Goal: Information Seeking & Learning: Get advice/opinions

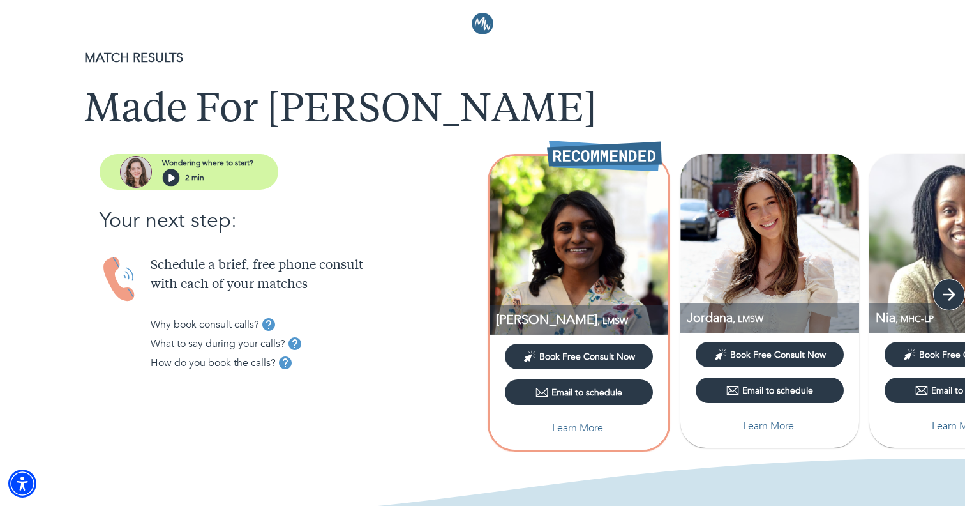
click at [947, 291] on icon "button" at bounding box center [949, 294] width 19 height 19
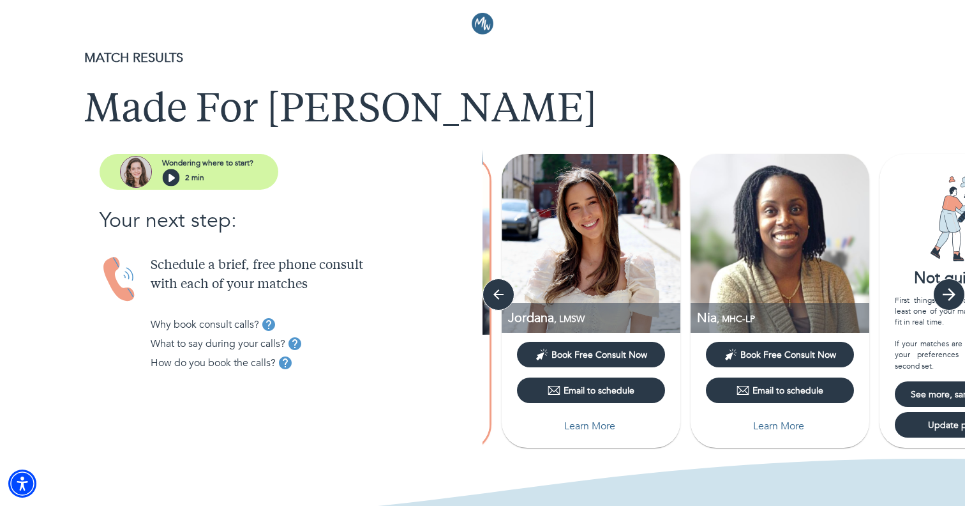
click at [947, 291] on icon "button" at bounding box center [949, 294] width 19 height 19
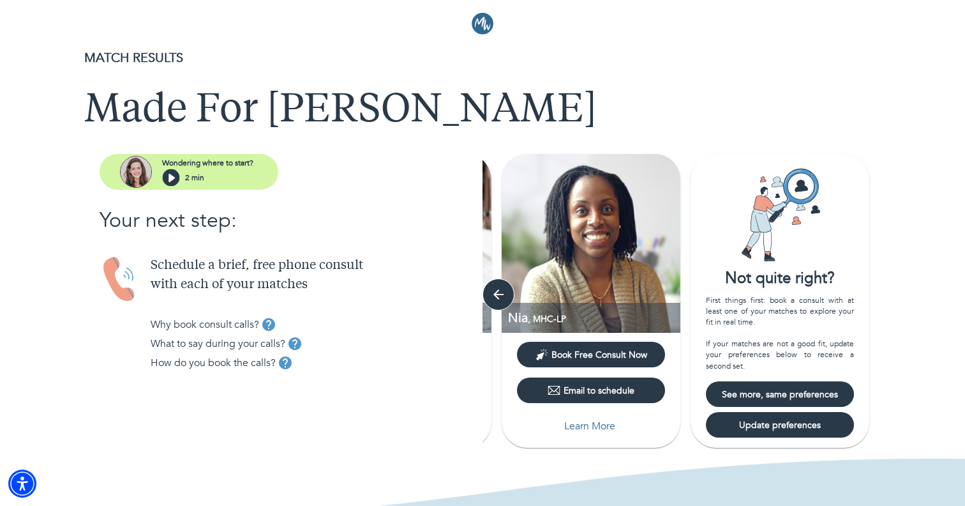
click at [762, 394] on span "See more, same preferences" at bounding box center [780, 394] width 138 height 12
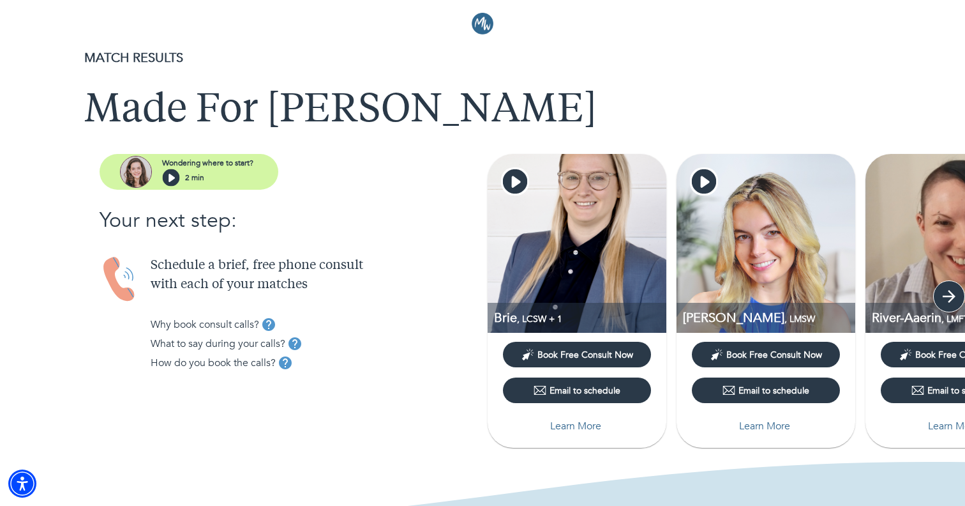
click at [947, 294] on icon "button" at bounding box center [949, 296] width 19 height 19
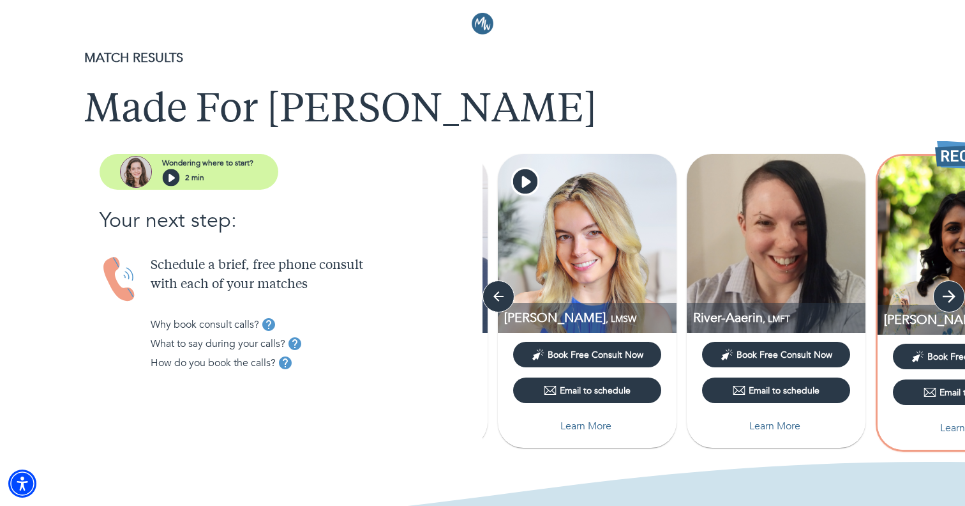
click at [947, 294] on icon "button" at bounding box center [949, 296] width 19 height 19
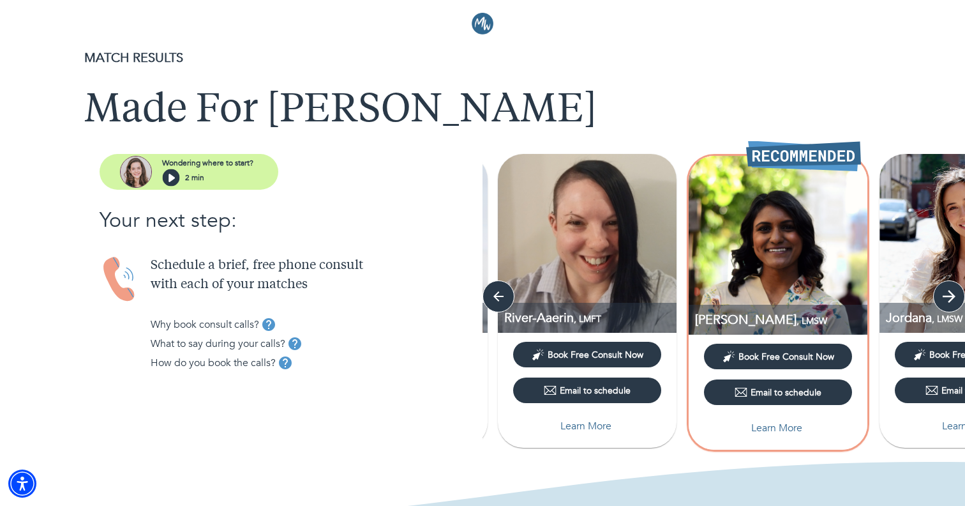
click at [947, 294] on icon "button" at bounding box center [949, 296] width 19 height 19
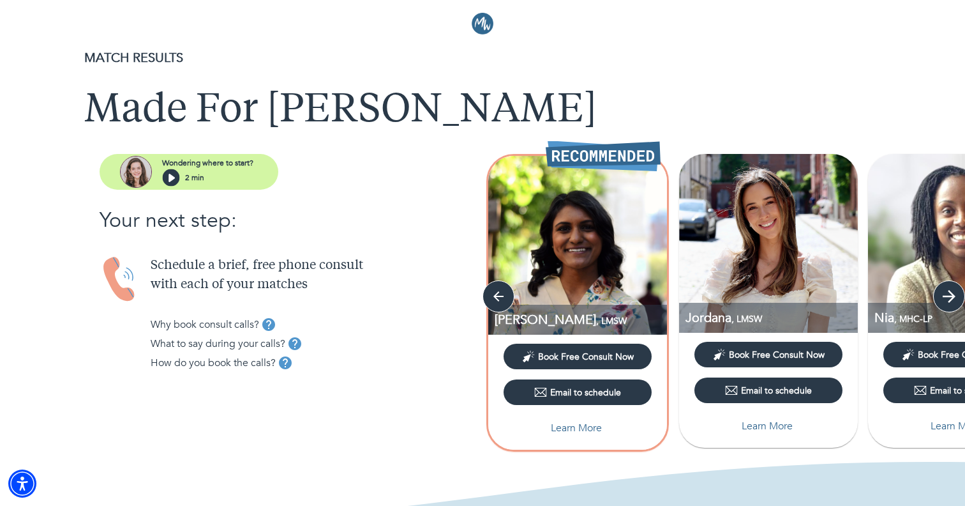
click at [947, 294] on icon "button" at bounding box center [949, 296] width 19 height 19
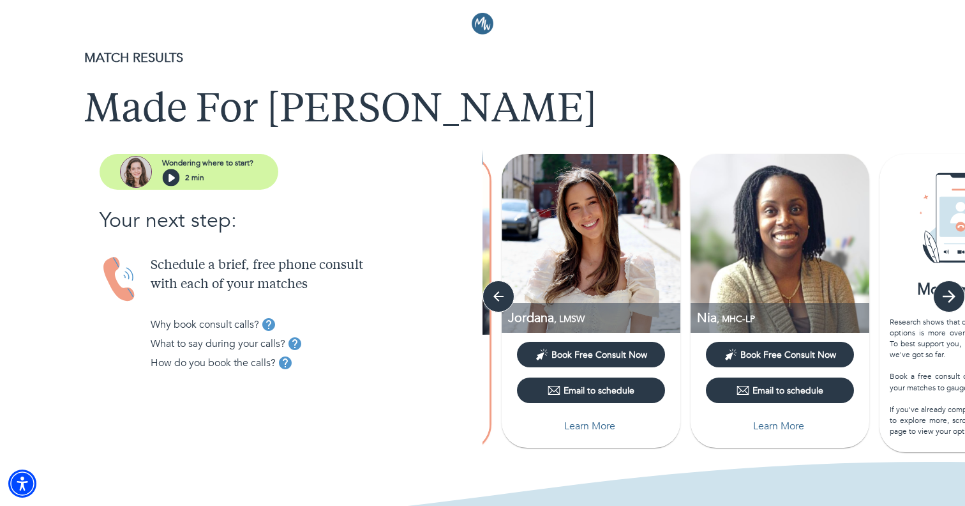
click at [947, 294] on icon "button" at bounding box center [949, 296] width 19 height 19
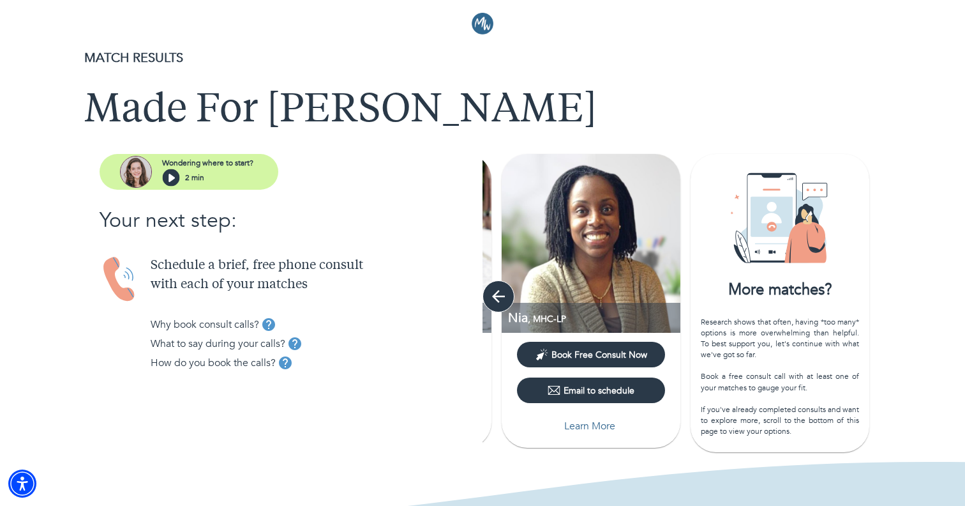
click at [493, 297] on icon "button" at bounding box center [498, 296] width 19 height 19
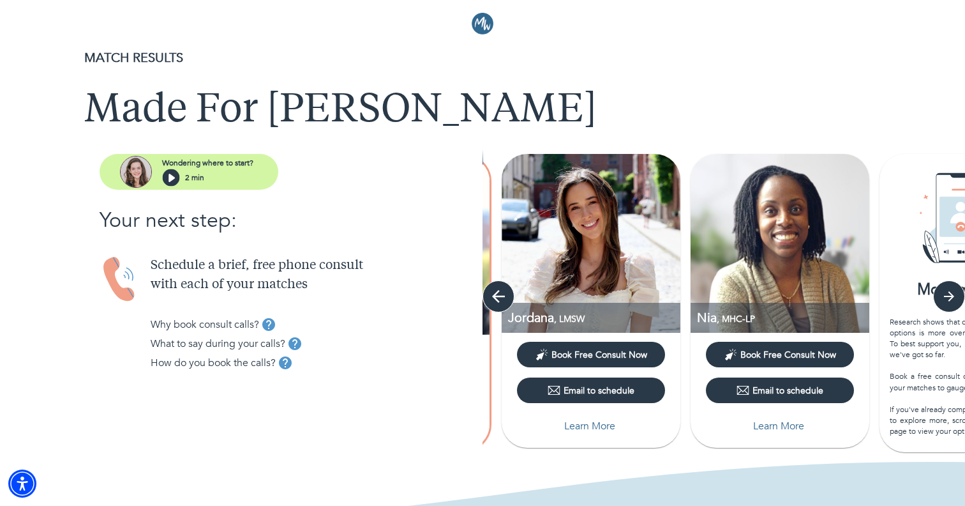
click at [493, 297] on icon "button" at bounding box center [498, 296] width 19 height 19
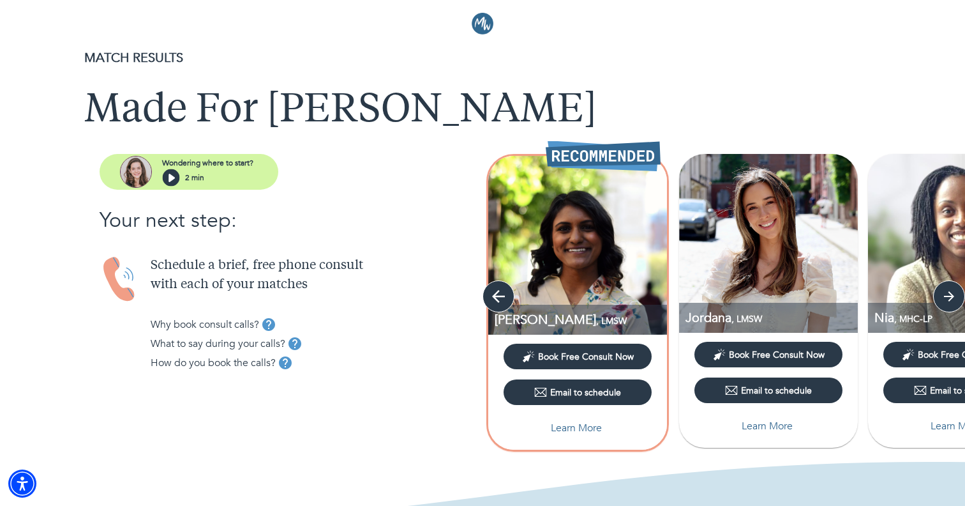
click at [493, 297] on icon "button" at bounding box center [498, 296] width 19 height 19
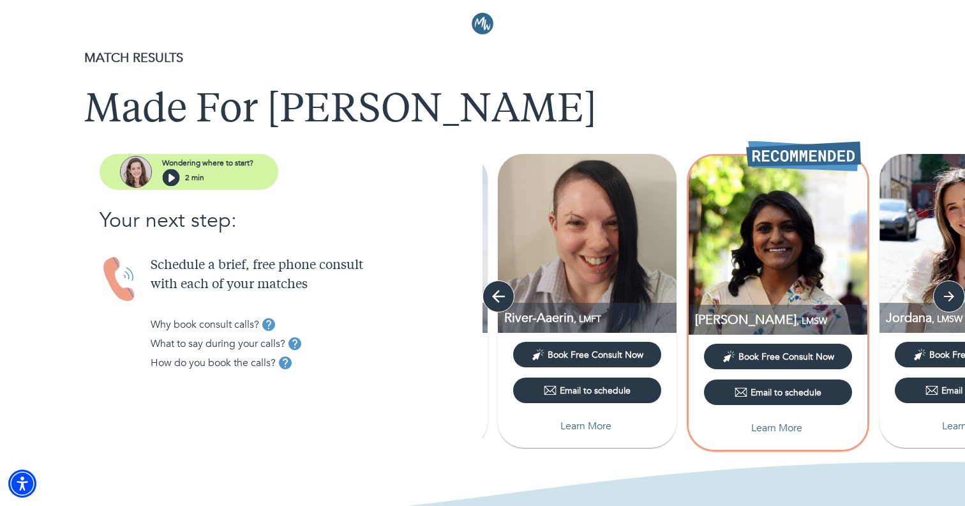
click at [493, 297] on icon "button" at bounding box center [498, 296] width 19 height 19
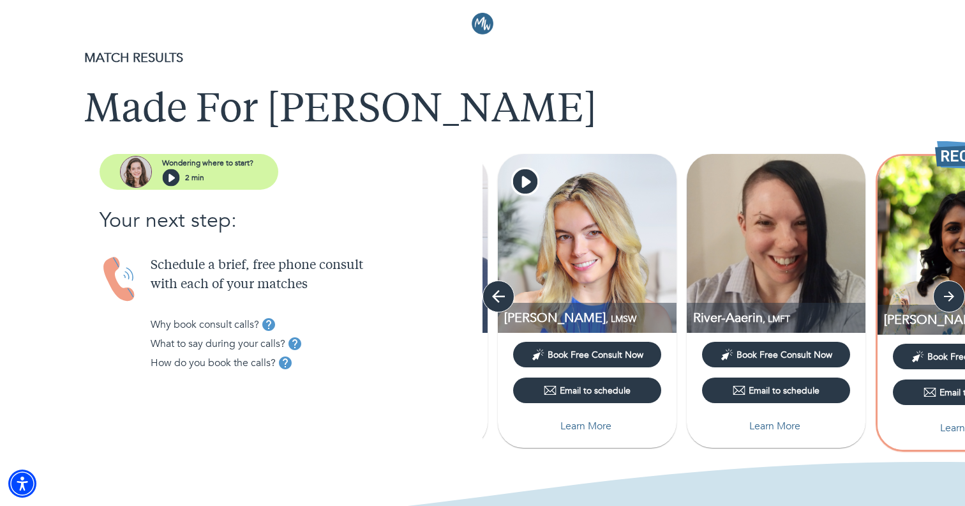
click at [493, 297] on icon "button" at bounding box center [498, 296] width 19 height 19
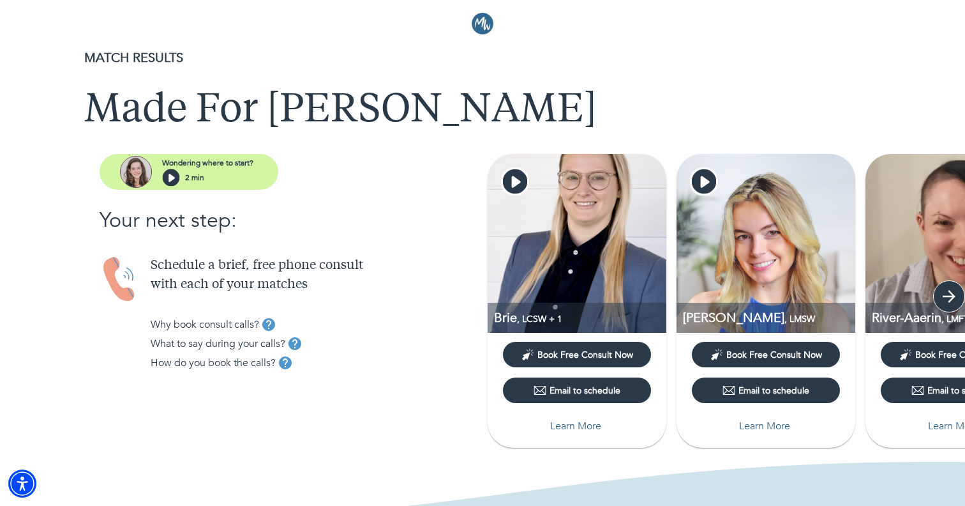
click at [944, 295] on icon "button" at bounding box center [949, 296] width 19 height 19
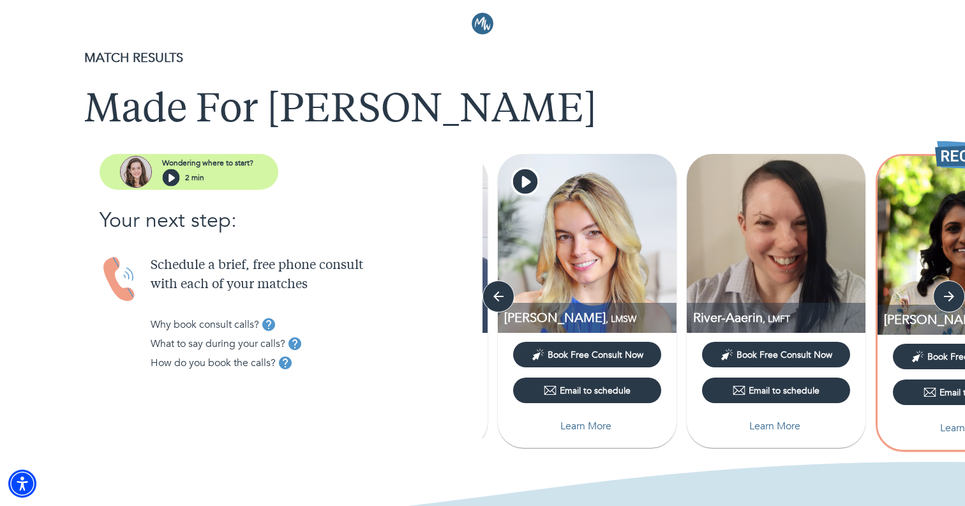
click at [770, 246] on img at bounding box center [776, 243] width 179 height 179
click at [767, 429] on p "Learn More" at bounding box center [774, 425] width 51 height 15
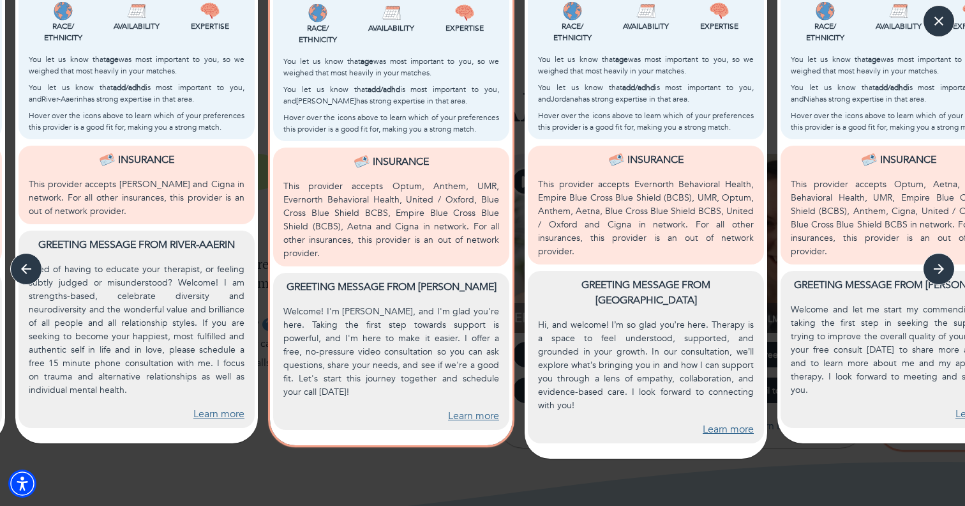
scroll to position [471, 0]
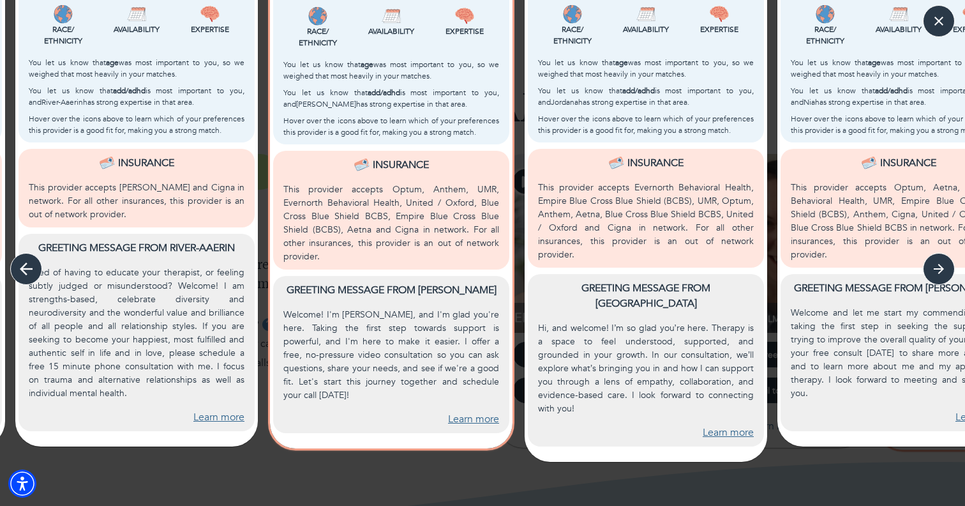
click at [29, 269] on icon "button" at bounding box center [26, 268] width 19 height 19
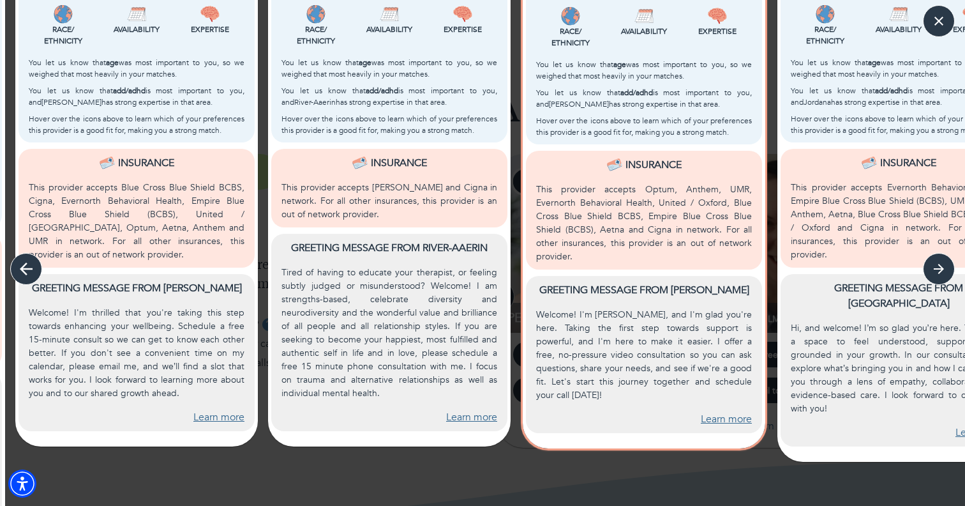
click at [29, 269] on icon "button" at bounding box center [26, 268] width 19 height 19
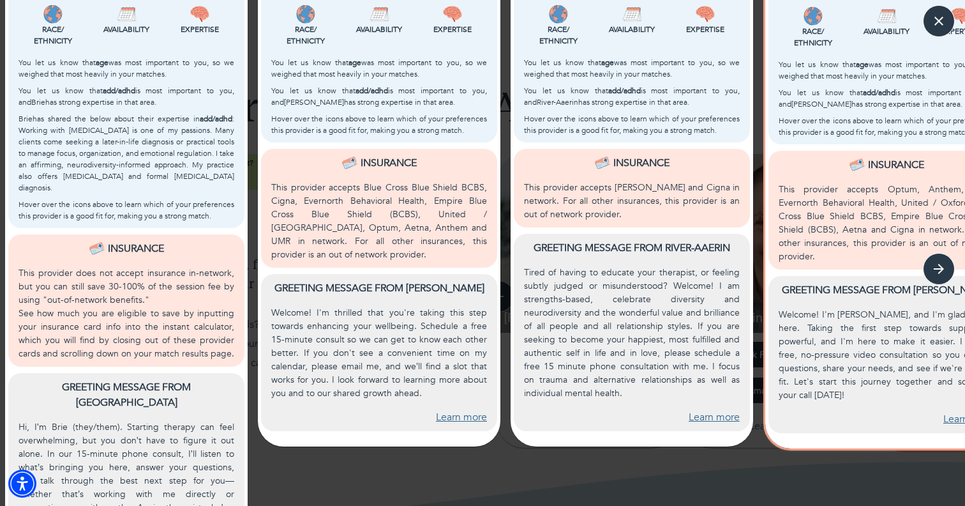
click at [29, 269] on p "This provider does not accept insurance in-network, but you can still save 30-1…" at bounding box center [127, 286] width 216 height 40
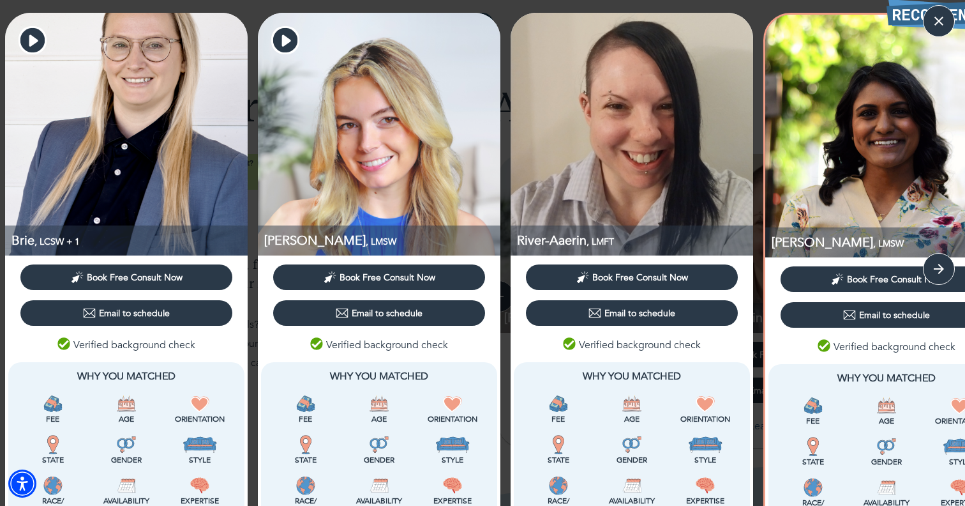
scroll to position [46, 0]
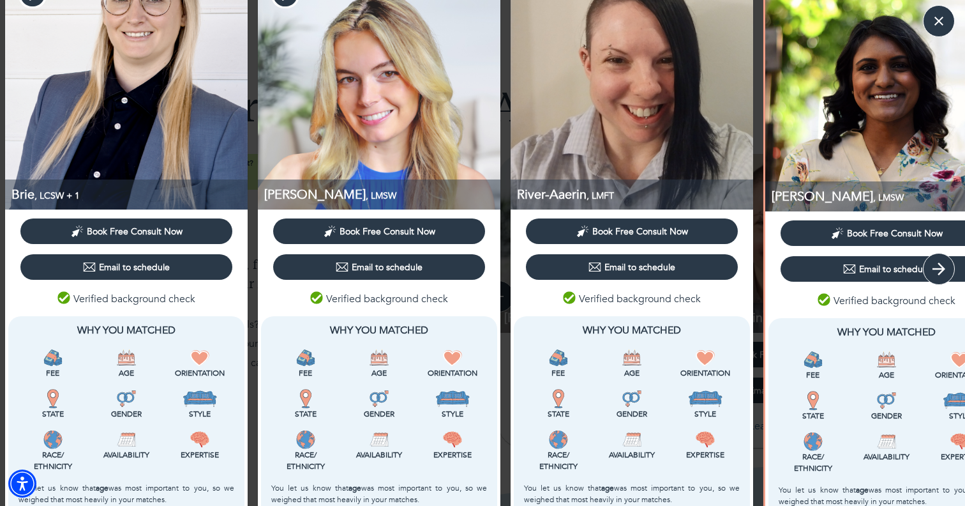
click at [940, 260] on icon "button" at bounding box center [938, 268] width 19 height 19
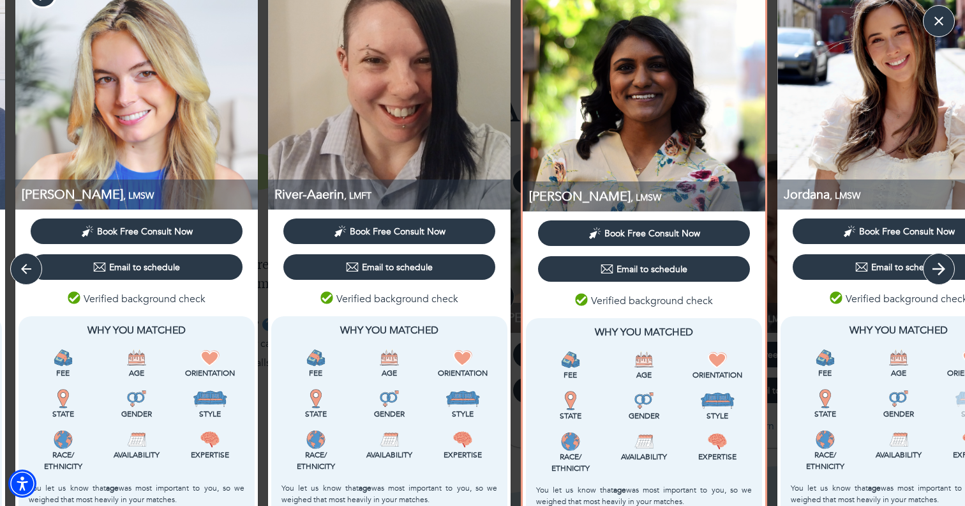
click at [940, 260] on icon "button" at bounding box center [938, 268] width 19 height 19
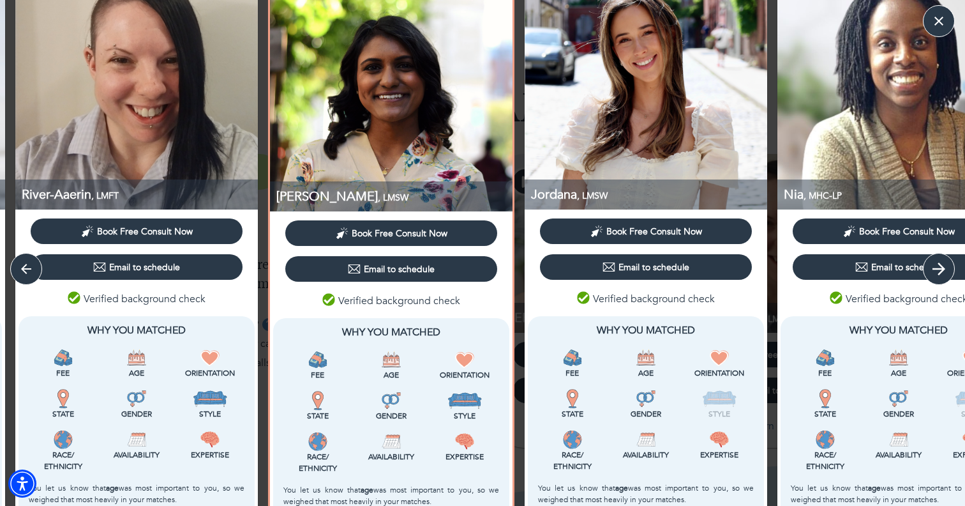
click at [940, 260] on icon "button" at bounding box center [938, 268] width 19 height 19
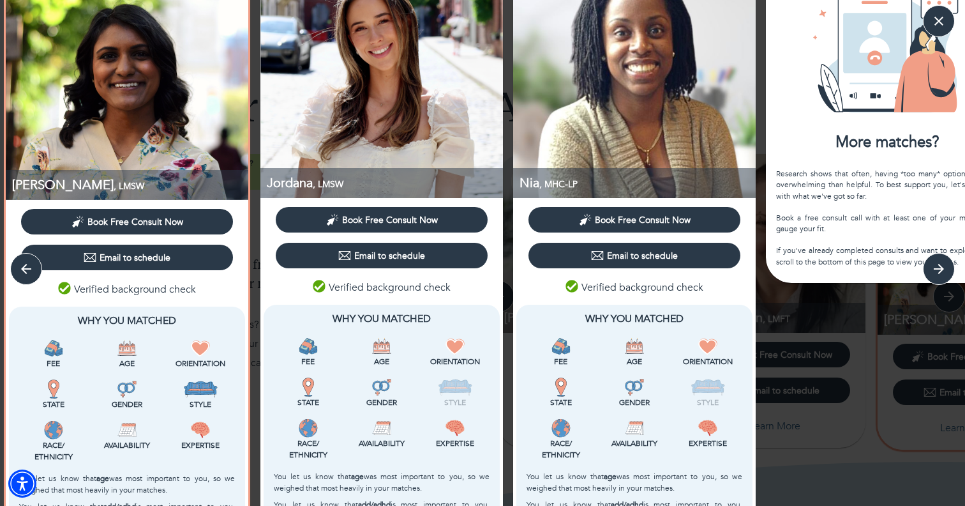
scroll to position [0, 0]
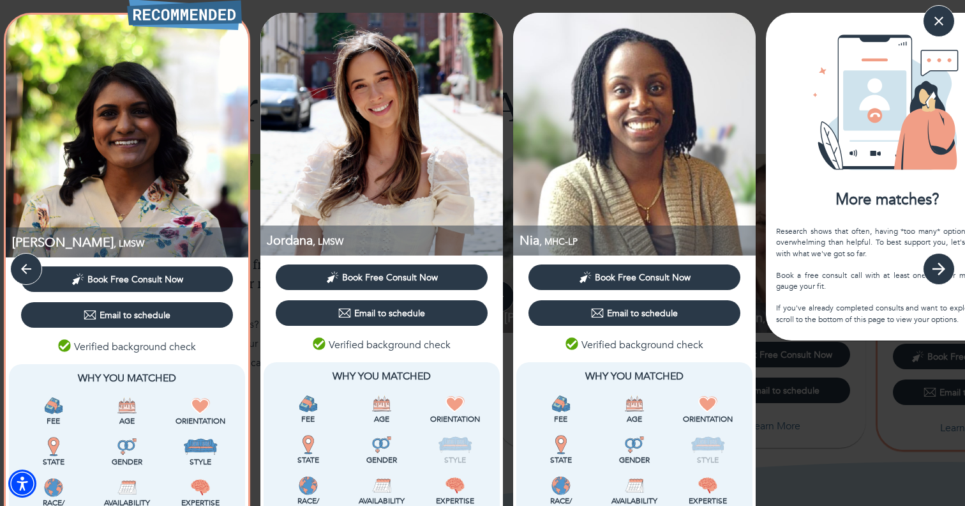
click at [929, 256] on button "button" at bounding box center [939, 269] width 32 height 32
